Goal: Information Seeking & Learning: Check status

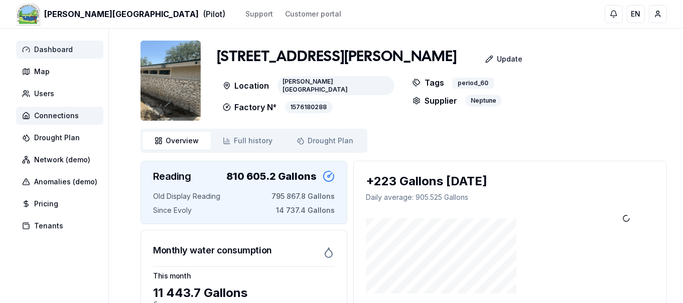
click at [42, 50] on span "Dashboard" at bounding box center [53, 50] width 39 height 10
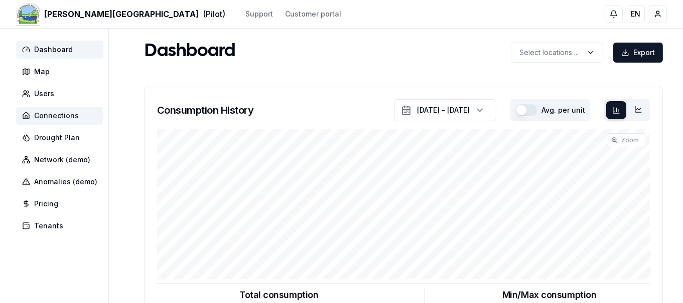
click at [49, 121] on span "Connections" at bounding box center [59, 116] width 87 height 18
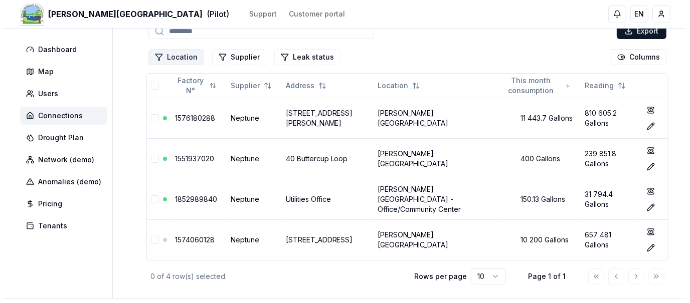
scroll to position [74, 0]
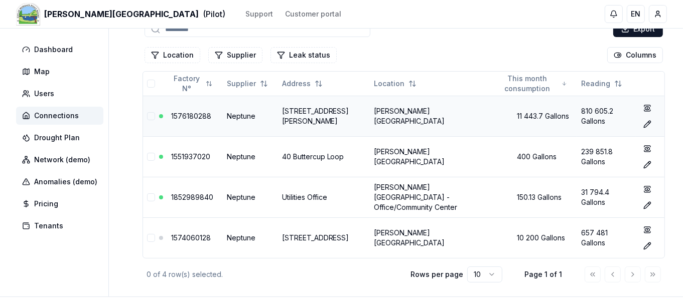
click at [182, 115] on link "1576180288" at bounding box center [191, 116] width 40 height 9
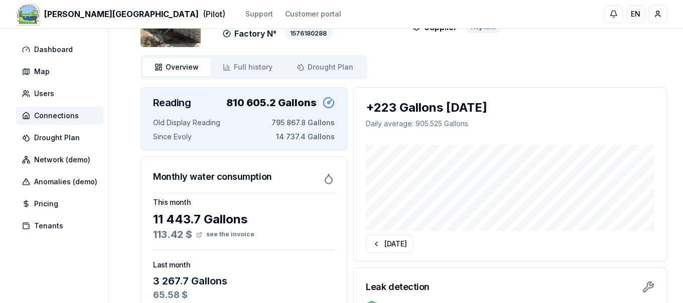
click at [185, 231] on div "113.42 $ see the invoice" at bounding box center [244, 235] width 182 height 14
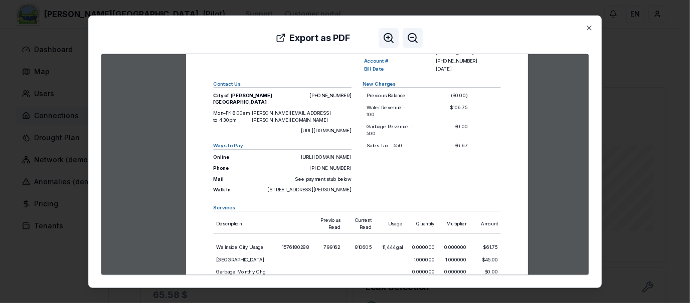
click at [542, 247] on div "City of [PERSON_NAME][GEOGRAPHIC_DATA] [STREET_ADDRESS][PERSON_NAME][PERSON_NAM…" at bounding box center [357, 241] width 512 height 506
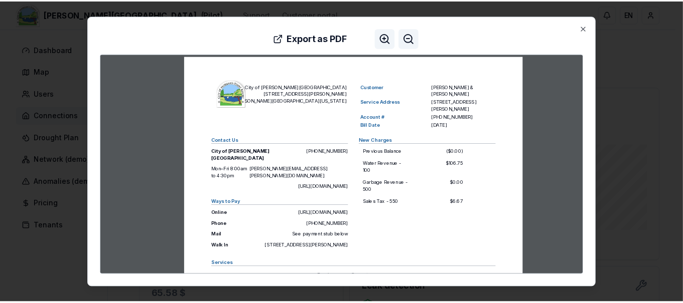
scroll to position [10, 0]
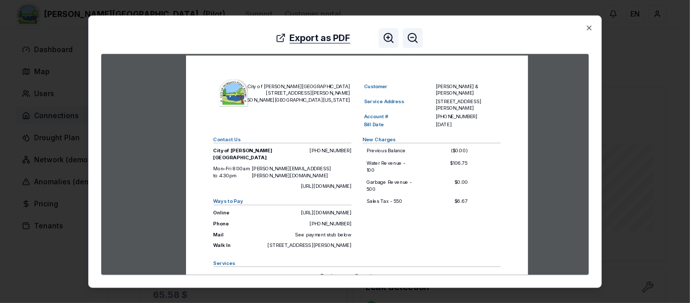
click at [322, 36] on button "Export as PDF" at bounding box center [313, 38] width 91 height 20
click at [589, 28] on icon "button" at bounding box center [589, 28] width 4 height 4
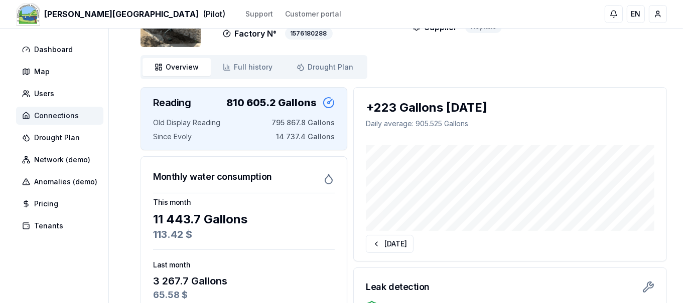
click at [83, 119] on span "Connections" at bounding box center [59, 116] width 87 height 18
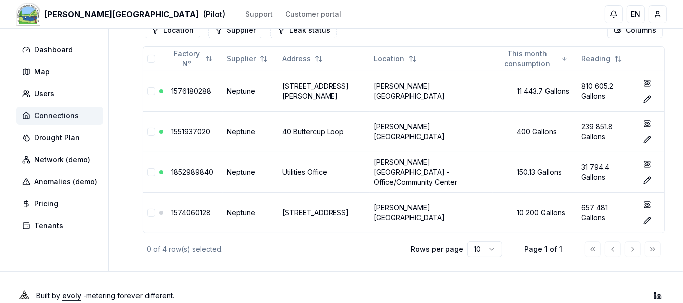
scroll to position [99, 0]
click at [188, 128] on link "1551937020" at bounding box center [190, 131] width 39 height 9
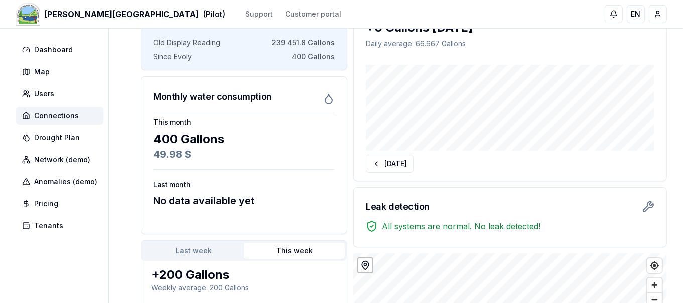
scroll to position [153, 0]
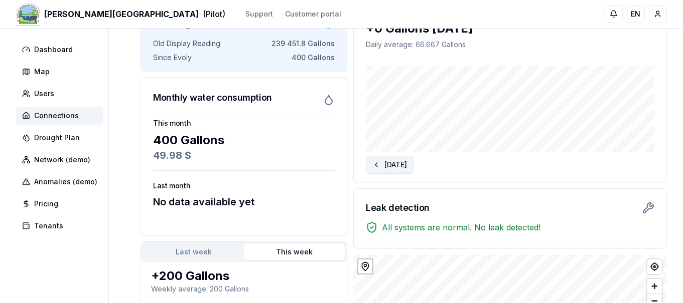
click at [401, 162] on button "[DATE]" at bounding box center [390, 165] width 48 height 18
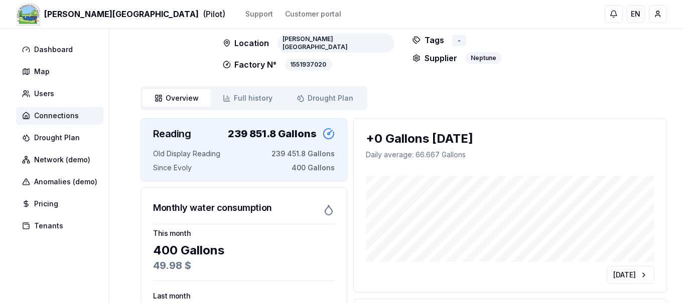
scroll to position [41, 0]
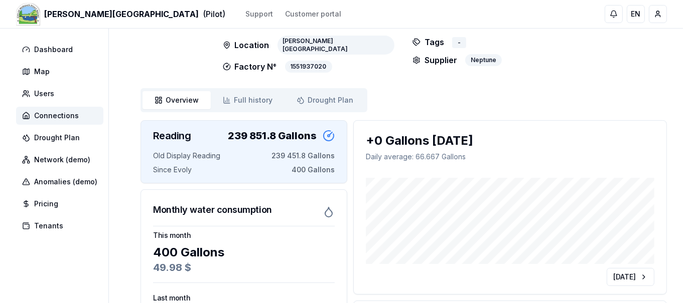
click at [314, 174] on span "400 Gallons" at bounding box center [312, 170] width 43 height 10
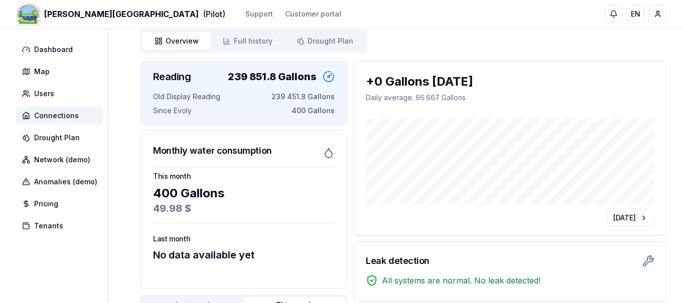
scroll to position [95, 0]
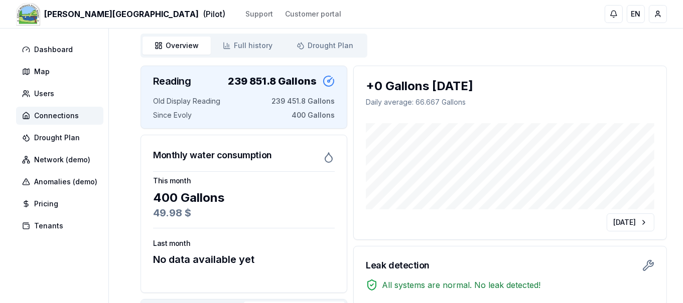
click at [636, 222] on button "[DATE]" at bounding box center [630, 223] width 48 height 18
click at [406, 223] on button "[DATE]" at bounding box center [390, 223] width 48 height 18
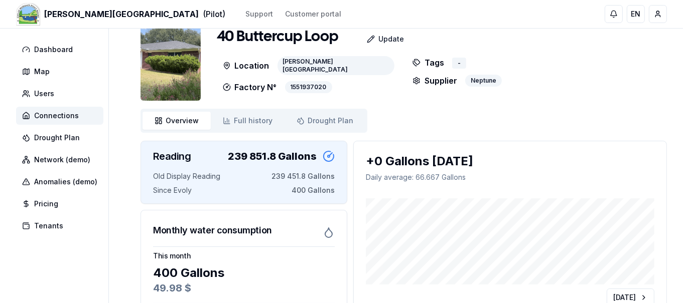
scroll to position [20, 0]
click at [455, 162] on div "+0 Gallons [DATE]" at bounding box center [510, 161] width 288 height 16
click at [472, 163] on div "+0 Gallons [DATE]" at bounding box center [510, 161] width 288 height 16
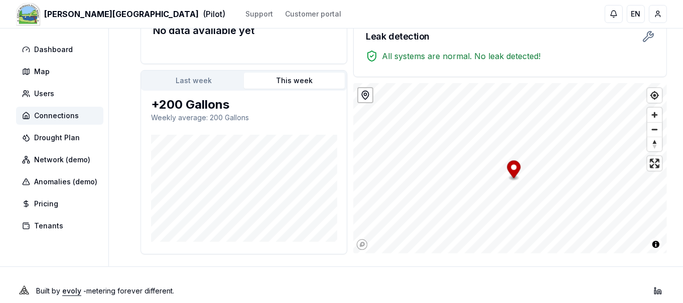
scroll to position [335, 0]
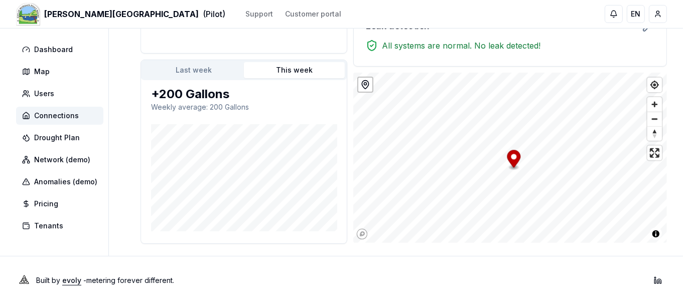
click at [199, 72] on button "Last week" at bounding box center [193, 70] width 101 height 16
click at [292, 67] on button "This week" at bounding box center [294, 70] width 101 height 16
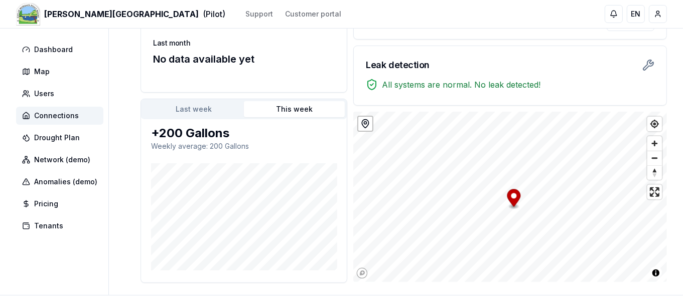
scroll to position [291, 0]
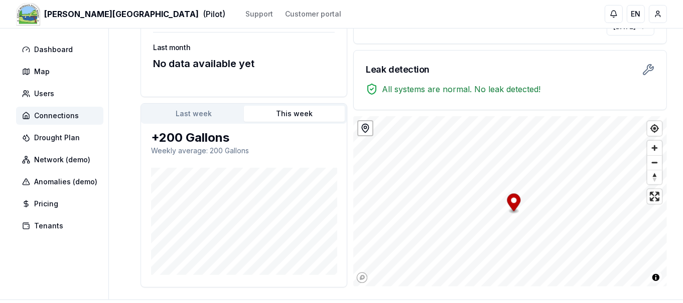
click at [51, 116] on span "Connections" at bounding box center [56, 116] width 45 height 10
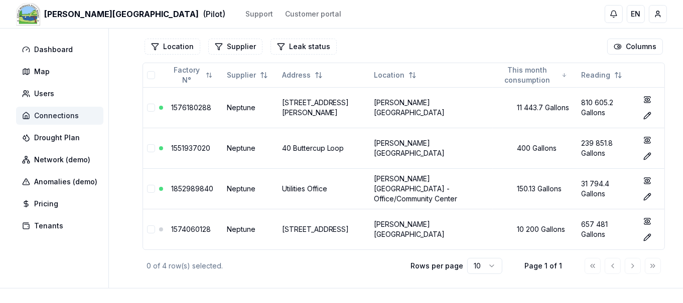
scroll to position [83, 0]
click at [190, 230] on link "1574060128" at bounding box center [191, 229] width 40 height 9
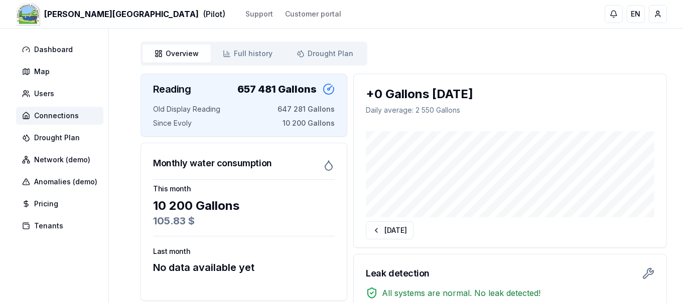
scroll to position [84, 0]
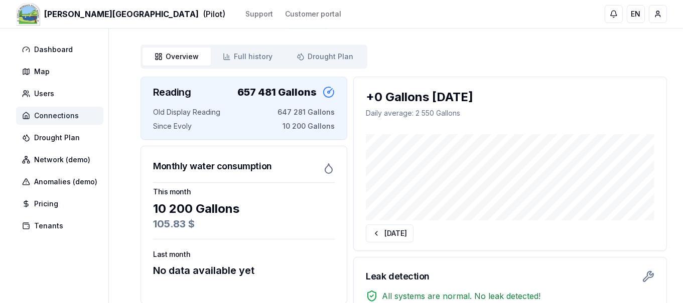
click at [66, 117] on span "Connections" at bounding box center [56, 116] width 45 height 10
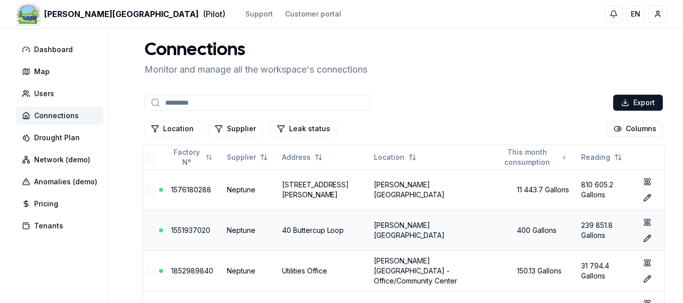
click at [192, 234] on td "1551937020" at bounding box center [195, 230] width 56 height 41
click at [196, 229] on link "1551937020" at bounding box center [190, 230] width 39 height 9
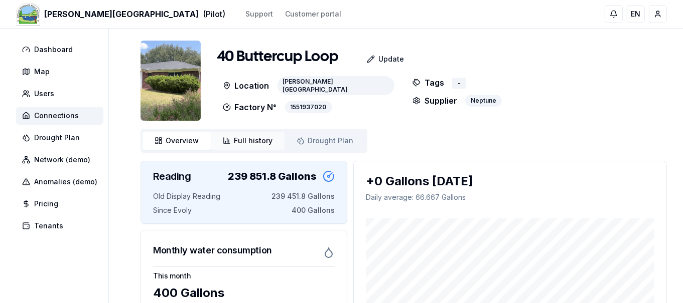
click at [245, 143] on span "Full history" at bounding box center [253, 141] width 39 height 10
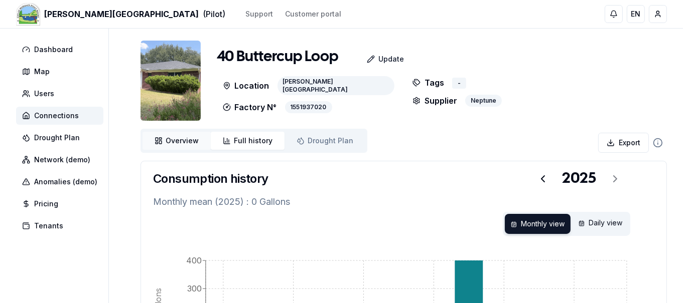
click at [187, 140] on span "Overview" at bounding box center [182, 141] width 33 height 10
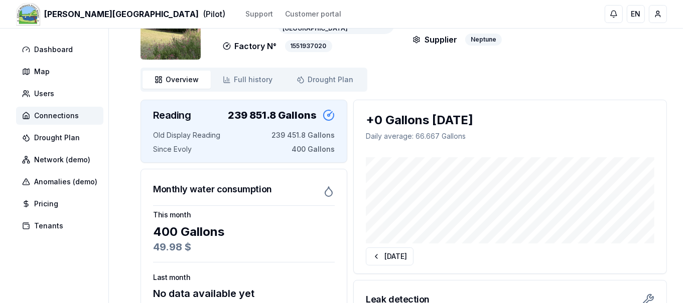
scroll to position [62, 0]
click at [68, 115] on span "Connections" at bounding box center [56, 116] width 45 height 10
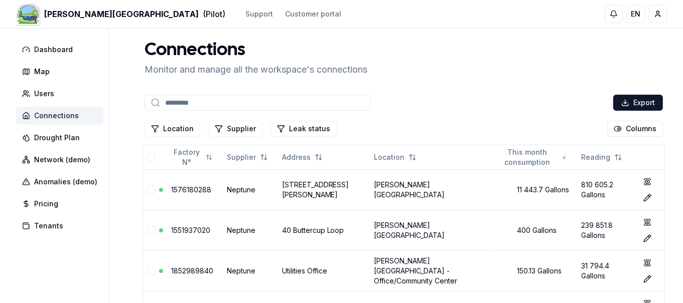
click at [309, 197] on link "[STREET_ADDRESS][PERSON_NAME]" at bounding box center [315, 190] width 67 height 19
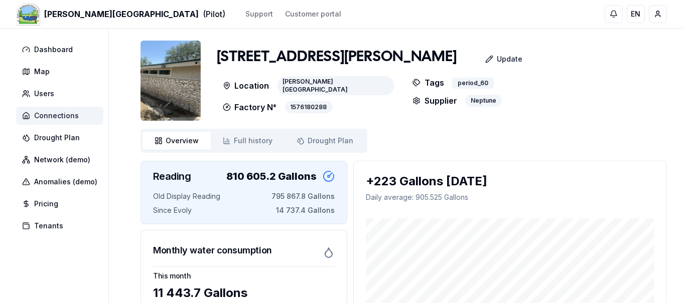
click at [63, 120] on span "Connections" at bounding box center [56, 116] width 45 height 10
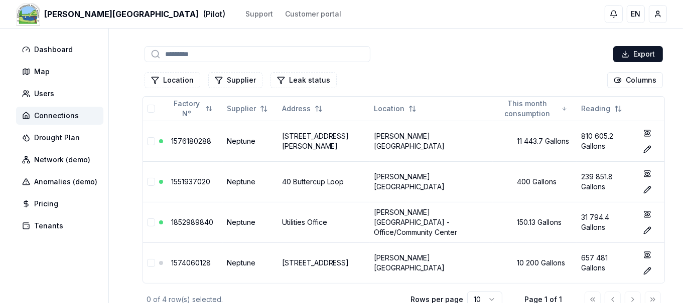
scroll to position [51, 0]
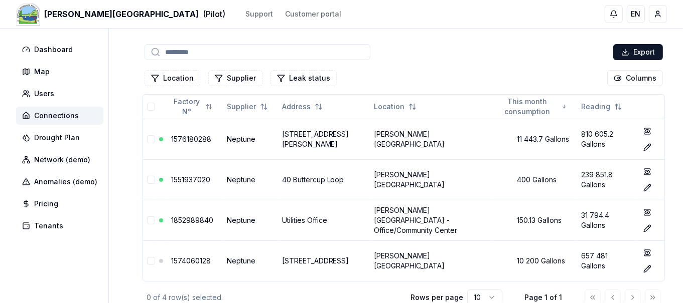
click at [208, 220] on link "1852989840" at bounding box center [192, 220] width 42 height 9
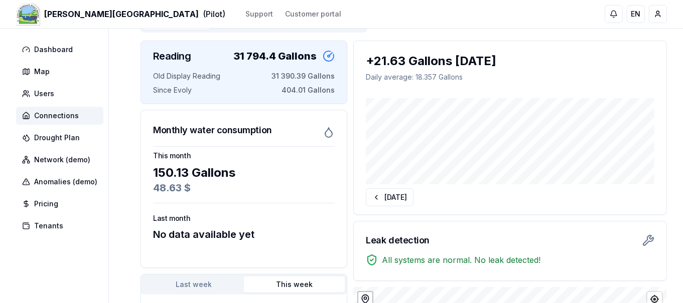
scroll to position [123, 0]
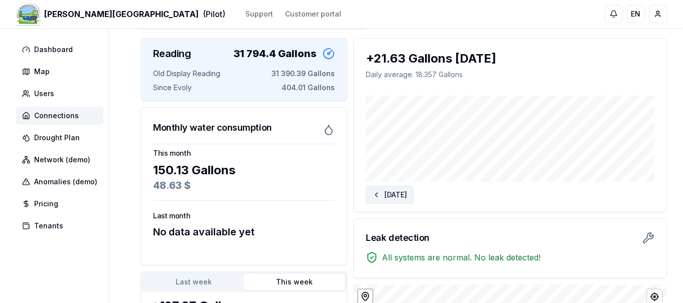
click at [412, 188] on button "[DATE]" at bounding box center [390, 195] width 48 height 18
click at [82, 115] on span "Connections" at bounding box center [59, 116] width 87 height 18
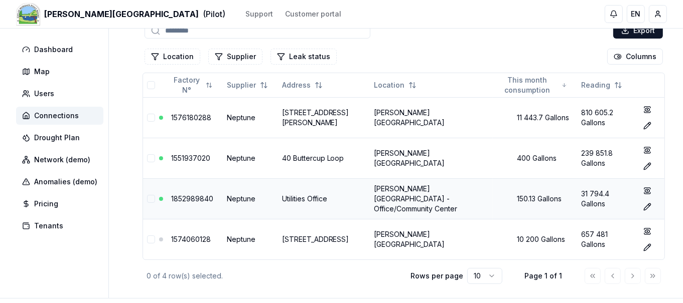
scroll to position [73, 0]
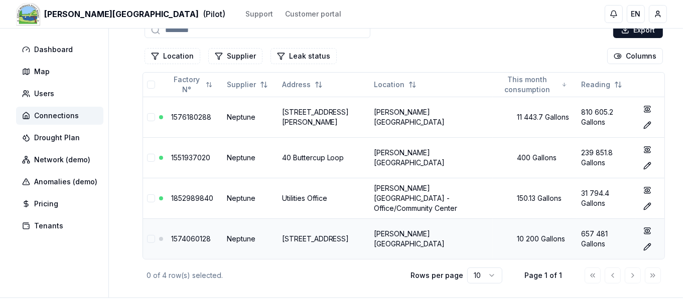
click at [318, 239] on link "[STREET_ADDRESS]" at bounding box center [315, 239] width 67 height 9
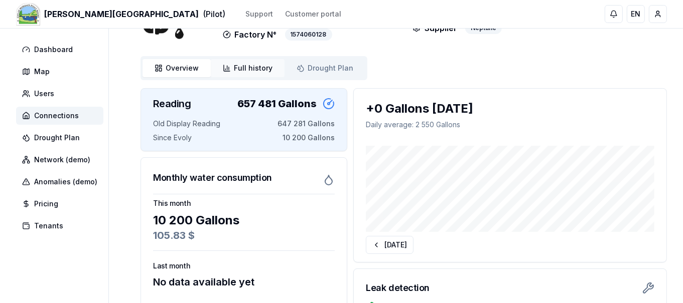
click at [247, 68] on span "Full history" at bounding box center [253, 68] width 39 height 10
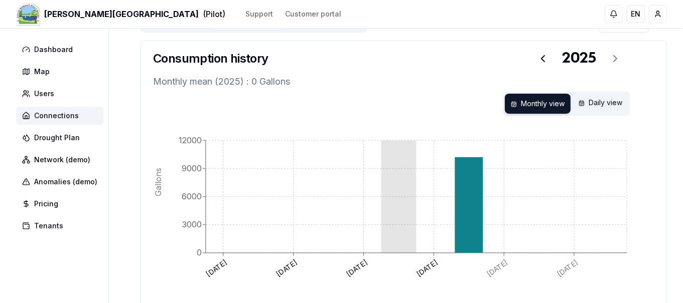
scroll to position [150, 0]
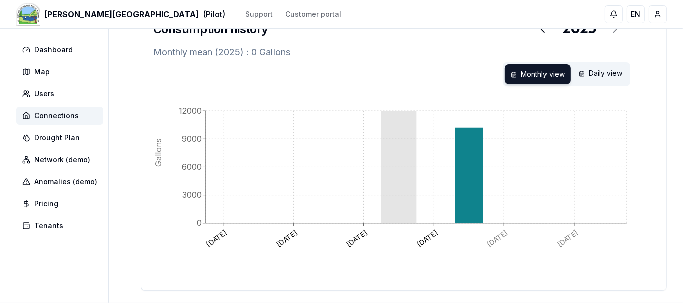
click at [461, 179] on icon at bounding box center [468, 176] width 28 height 96
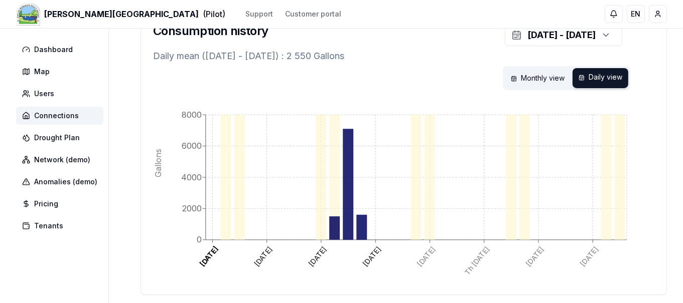
click at [353, 174] on icon "[DATE] [DATE] [DATE] [DATE] [DATE] Th [DATE] [DATE] [DATE] 0 2000 4000 6000 800…" at bounding box center [403, 192] width 501 height 181
click at [345, 220] on icon at bounding box center [348, 184] width 11 height 111
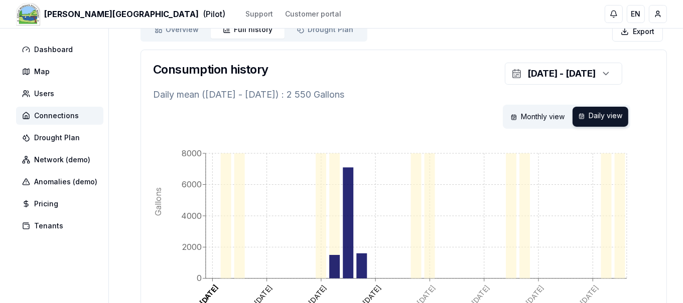
scroll to position [0, 0]
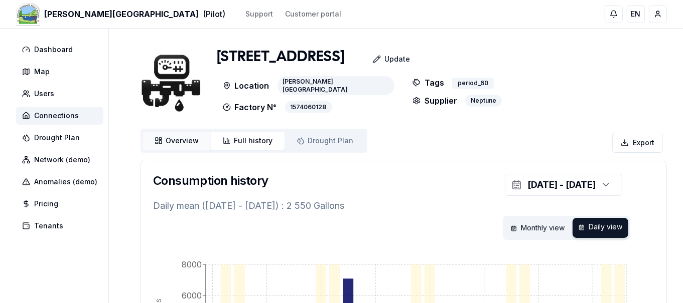
click at [171, 138] on span "Overview" at bounding box center [182, 141] width 33 height 10
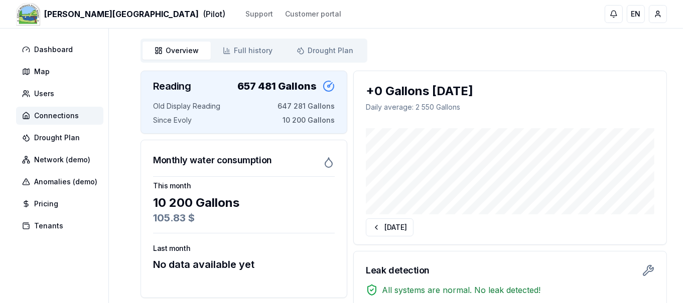
scroll to position [89, 0]
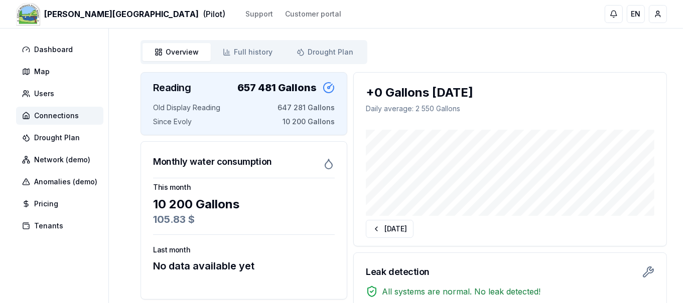
click at [253, 106] on div "Old Display Reading 647 281 Gallons" at bounding box center [244, 108] width 182 height 10
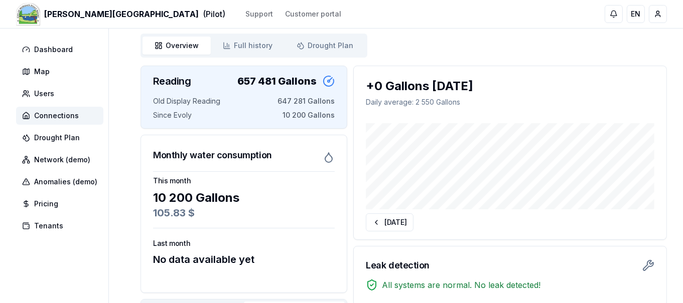
scroll to position [95, 0]
click at [320, 155] on div "Monthly water consumption" at bounding box center [244, 152] width 206 height 32
click at [321, 139] on div "Monthly water consumption" at bounding box center [244, 152] width 206 height 32
click at [64, 115] on span "Connections" at bounding box center [56, 116] width 45 height 10
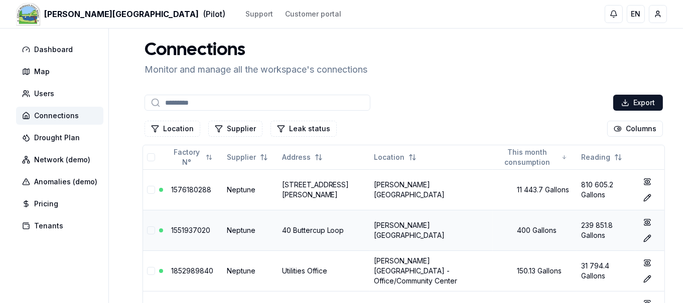
scroll to position [114, 0]
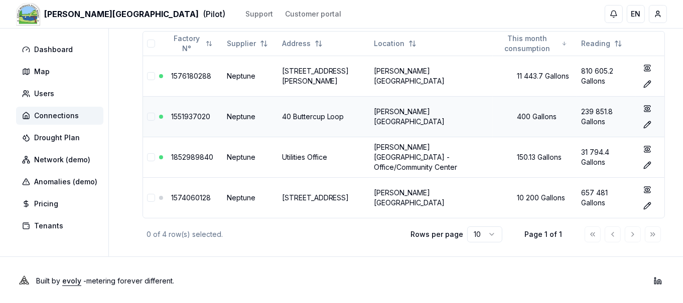
click at [197, 116] on link "1551937020" at bounding box center [190, 116] width 39 height 9
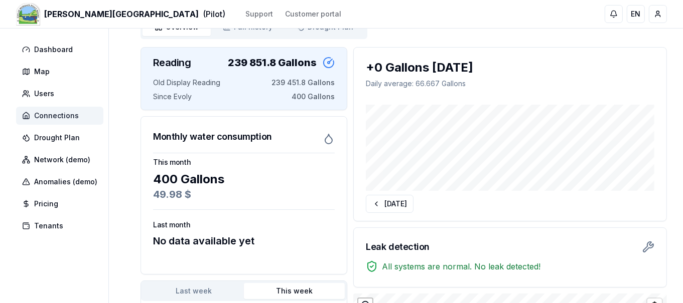
click at [32, 116] on span "Connections" at bounding box center [59, 116] width 87 height 18
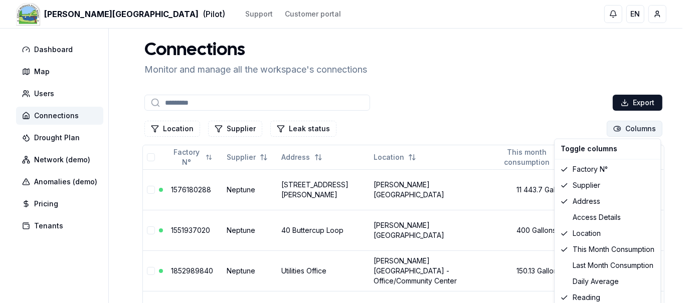
click at [645, 125] on html "[PERSON_NAME][GEOGRAPHIC_DATA] (Pilot) Support Customer portal EN [PERSON_NAME]…" at bounding box center [345, 209] width 690 height 419
click at [565, 80] on html "[PERSON_NAME][GEOGRAPHIC_DATA] (Pilot) Support Customer portal EN [PERSON_NAME]…" at bounding box center [345, 209] width 690 height 419
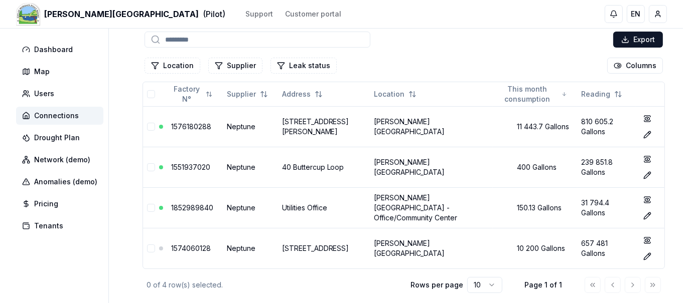
scroll to position [63, 0]
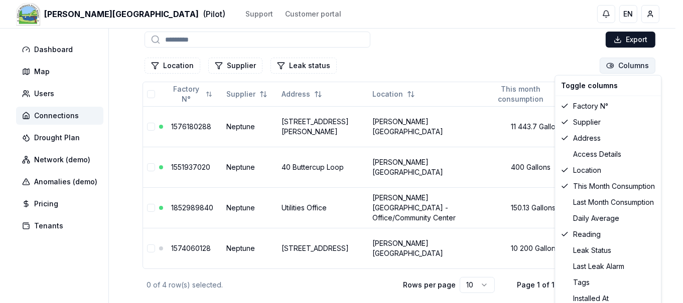
click at [638, 71] on html "[PERSON_NAME][GEOGRAPHIC_DATA] (Pilot) Support Customer portal EN [PERSON_NAME]…" at bounding box center [341, 146] width 683 height 419
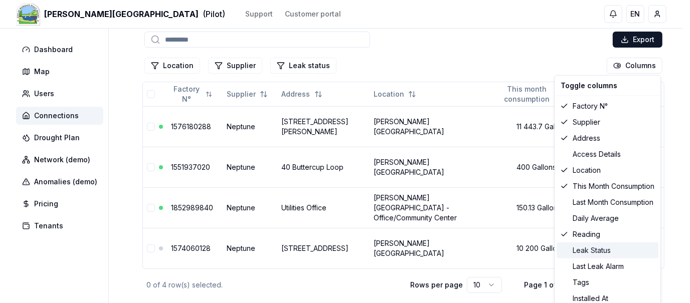
click at [582, 251] on div "Leak status" at bounding box center [608, 251] width 102 height 16
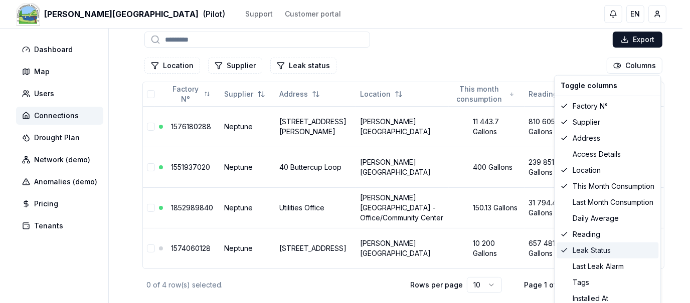
click at [582, 251] on div "Leak status" at bounding box center [608, 251] width 102 height 16
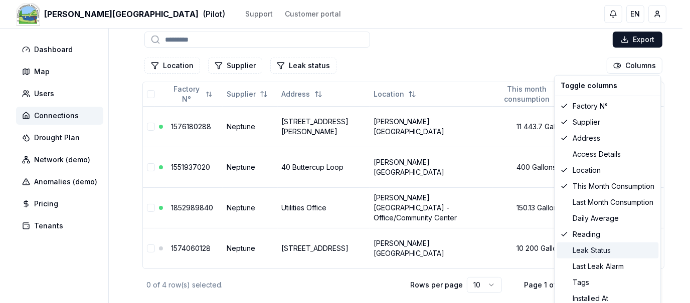
click at [582, 251] on div "Leak status" at bounding box center [608, 251] width 102 height 16
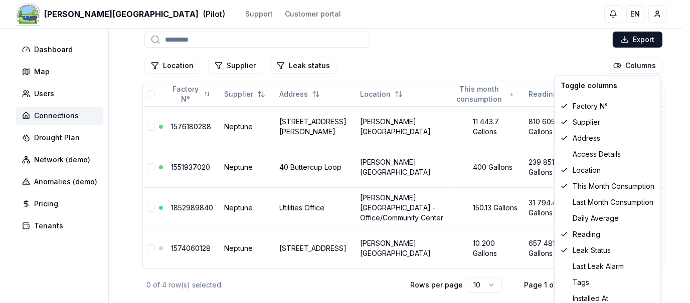
click at [493, 40] on html "[PERSON_NAME][GEOGRAPHIC_DATA] (Pilot) Support Customer portal EN [PERSON_NAME]…" at bounding box center [345, 146] width 690 height 419
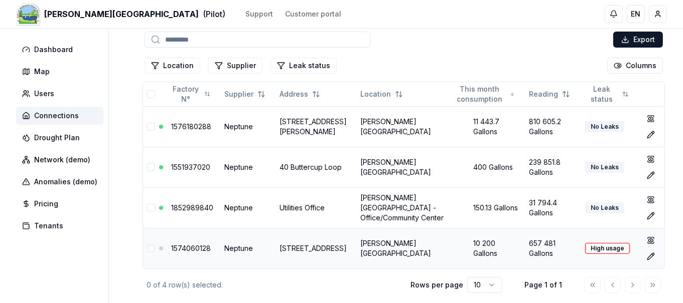
click at [188, 248] on link "1574060128" at bounding box center [191, 248] width 40 height 9
